Goal: Task Accomplishment & Management: Complete application form

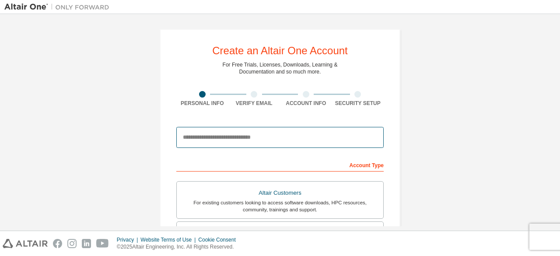
click at [217, 133] on input "email" at bounding box center [279, 137] width 207 height 21
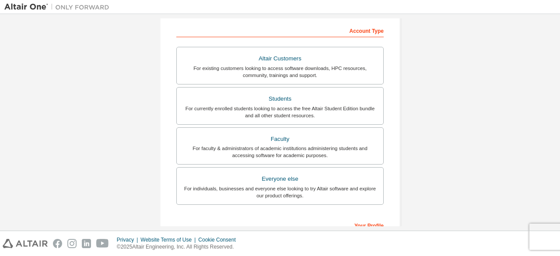
scroll to position [135, 0]
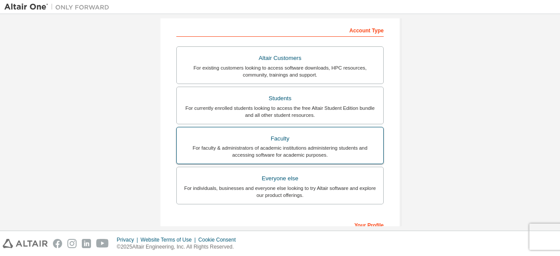
type input "******"
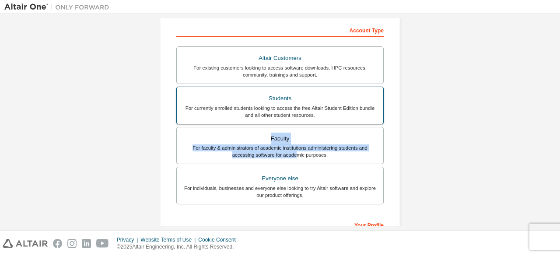
drag, startPoint x: 295, startPoint y: 155, endPoint x: 331, endPoint y: 112, distance: 56.2
click at [331, 112] on div "Altair Customers For existing customers looking to access software downloads, H…" at bounding box center [279, 126] width 207 height 161
click at [331, 112] on div "For currently enrolled students looking to access the free Altair Student Editi…" at bounding box center [280, 112] width 196 height 14
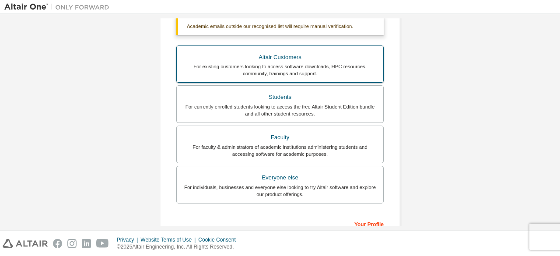
scroll to position [159, 0]
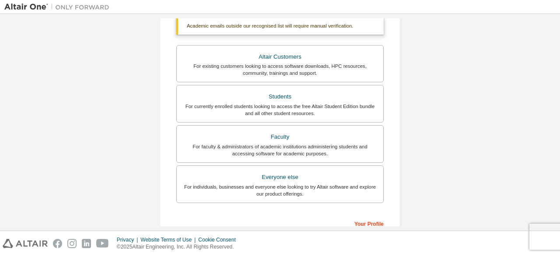
click at [370, 223] on div "Your Profile" at bounding box center [279, 223] width 207 height 14
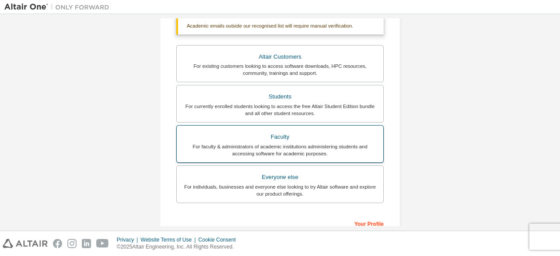
click at [314, 140] on div "Faculty" at bounding box center [280, 137] width 196 height 12
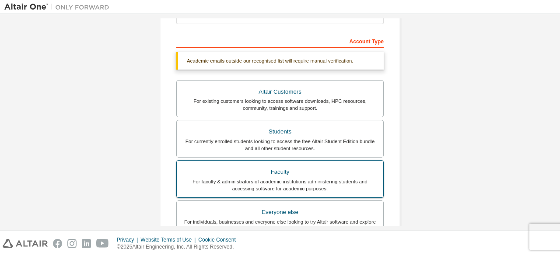
scroll to position [109, 0]
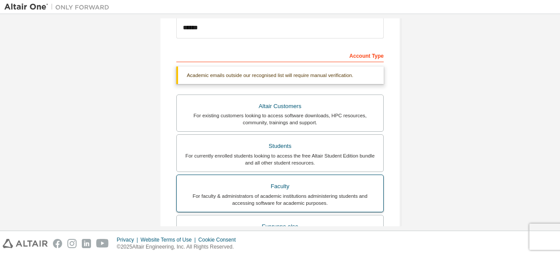
click at [314, 140] on div "Students" at bounding box center [280, 146] width 196 height 12
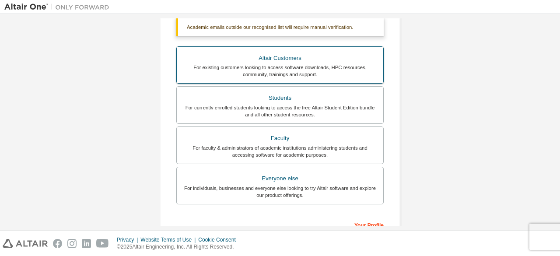
scroll to position [158, 0]
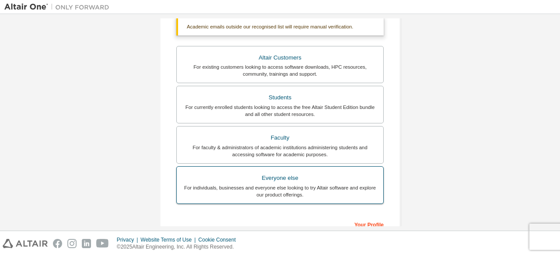
click at [301, 181] on div "Everyone else" at bounding box center [280, 178] width 196 height 12
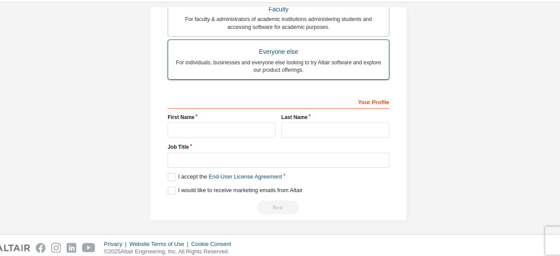
scroll to position [253, 0]
